Goal: Find specific page/section: Find specific page/section

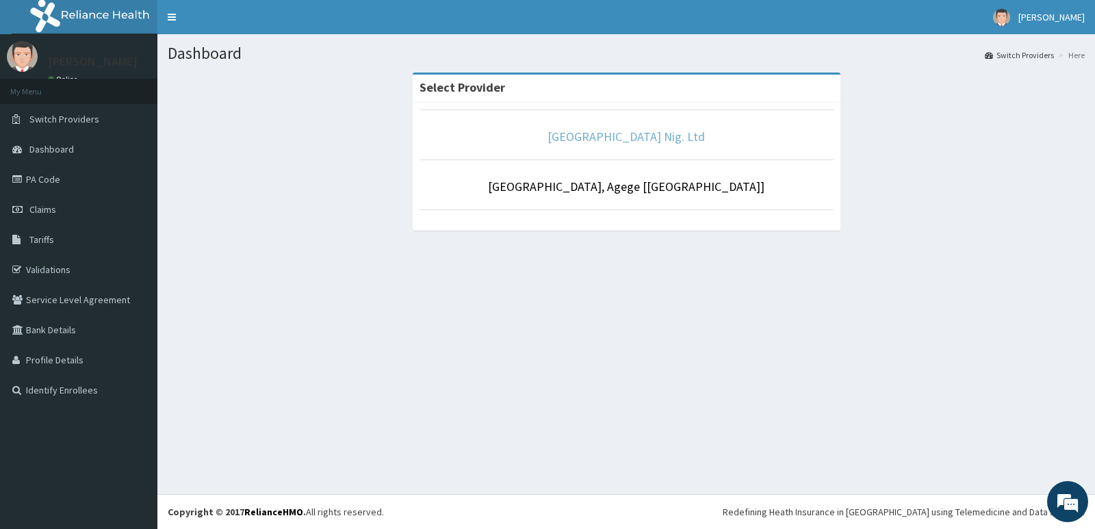
click at [588, 138] on link "[GEOGRAPHIC_DATA] Nig. Ltd" at bounding box center [625, 137] width 157 height 16
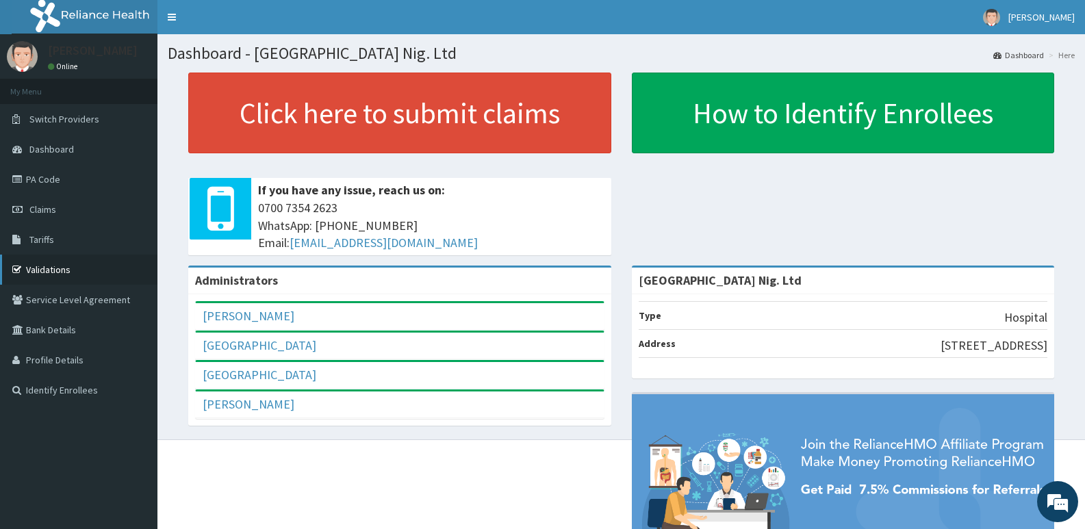
click at [77, 273] on link "Validations" at bounding box center [78, 270] width 157 height 30
